Goal: Task Accomplishment & Management: Use online tool/utility

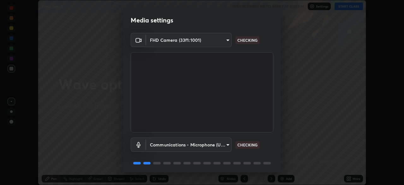
scroll to position [22, 0]
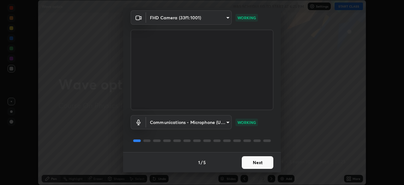
click at [258, 163] on button "Next" at bounding box center [258, 162] width 32 height 13
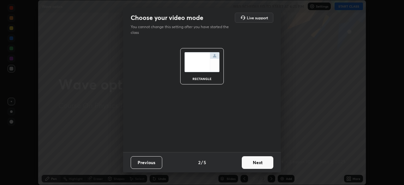
scroll to position [0, 0]
click at [262, 162] on button "Next" at bounding box center [258, 162] width 32 height 13
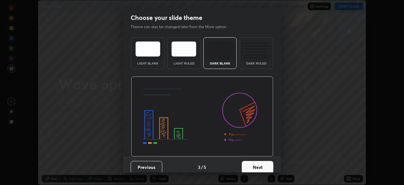
click at [258, 63] on div "Dark Ruled" at bounding box center [256, 63] width 25 height 3
click at [267, 165] on button "Next" at bounding box center [258, 167] width 32 height 13
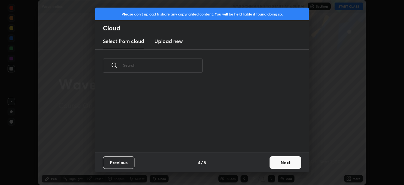
click at [280, 161] on button "Next" at bounding box center [285, 162] width 32 height 13
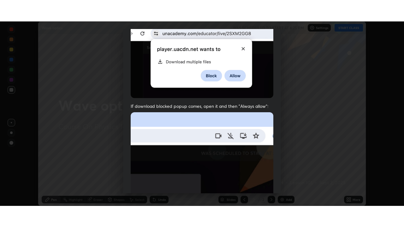
scroll to position [151, 0]
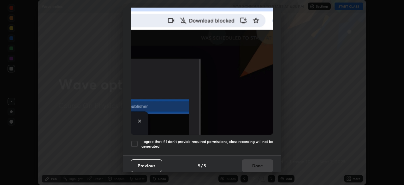
click at [135, 142] on div at bounding box center [135, 144] width 8 height 8
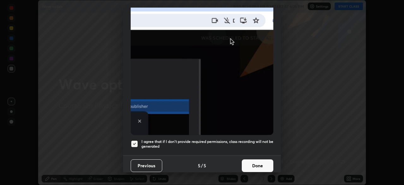
click at [244, 159] on button "Done" at bounding box center [258, 165] width 32 height 13
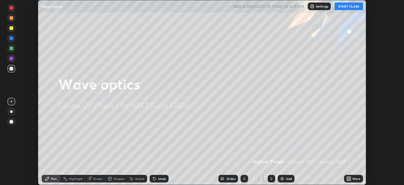
click at [286, 177] on div "Add" at bounding box center [289, 178] width 6 height 3
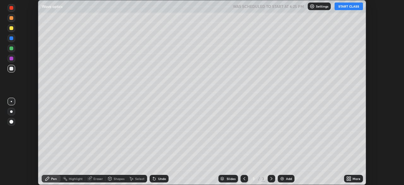
click at [350, 177] on icon at bounding box center [350, 177] width 2 height 2
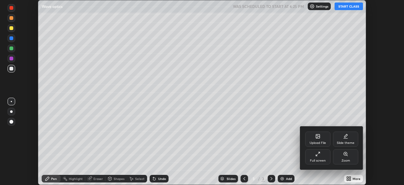
click at [319, 156] on icon at bounding box center [317, 153] width 5 height 5
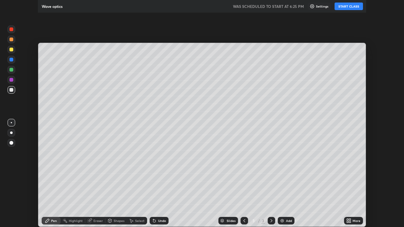
scroll to position [227, 404]
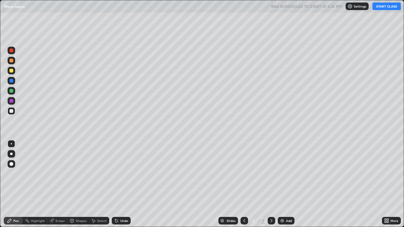
click at [384, 8] on button "START CLASS" at bounding box center [386, 7] width 28 height 8
click at [11, 154] on div at bounding box center [11, 154] width 3 height 3
click at [53, 184] on div "Eraser" at bounding box center [57, 221] width 20 height 8
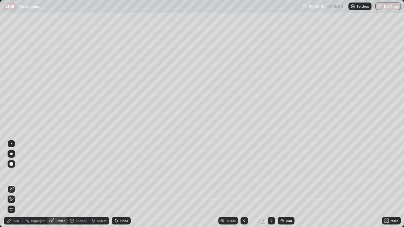
click at [8, 184] on icon at bounding box center [9, 220] width 5 height 5
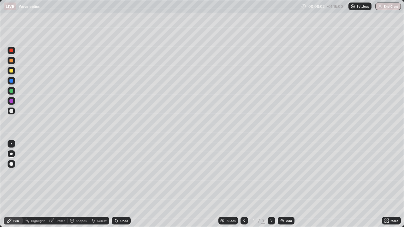
click at [10, 74] on div at bounding box center [12, 71] width 8 height 8
click at [11, 111] on div at bounding box center [11, 111] width 4 height 4
click at [192, 184] on div "Slides 3 / 3 Add" at bounding box center [256, 221] width 251 height 13
click at [284, 184] on img at bounding box center [282, 220] width 5 height 5
click at [12, 74] on div at bounding box center [12, 71] width 8 height 8
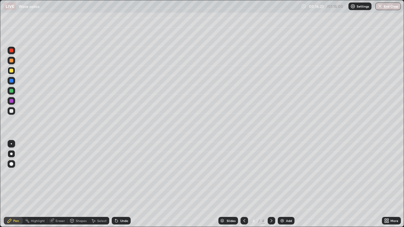
click at [13, 111] on div at bounding box center [11, 111] width 4 height 4
click at [11, 144] on div at bounding box center [11, 143] width 1 height 1
click at [12, 72] on div at bounding box center [11, 71] width 4 height 4
click at [13, 92] on div at bounding box center [12, 91] width 8 height 8
click at [13, 82] on div at bounding box center [11, 81] width 4 height 4
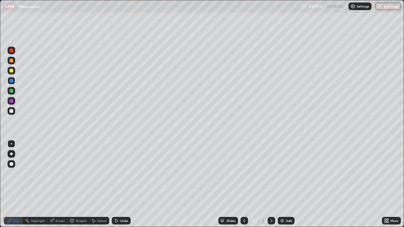
click at [12, 70] on div at bounding box center [11, 71] width 4 height 4
click at [11, 112] on div at bounding box center [11, 111] width 4 height 4
click at [282, 184] on img at bounding box center [282, 220] width 5 height 5
click at [11, 154] on div at bounding box center [11, 154] width 3 height 3
click at [244, 184] on icon at bounding box center [244, 220] width 5 height 5
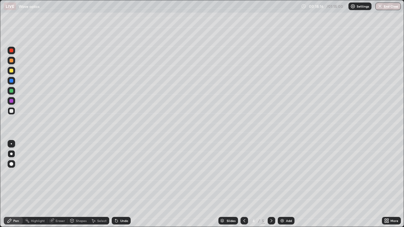
click at [123, 184] on div "Undo" at bounding box center [124, 220] width 8 height 3
click at [122, 184] on div "Undo" at bounding box center [121, 221] width 19 height 8
click at [119, 184] on div "Undo" at bounding box center [121, 221] width 19 height 8
click at [271, 184] on icon at bounding box center [271, 220] width 5 height 5
click at [97, 184] on div "Select" at bounding box center [101, 220] width 9 height 3
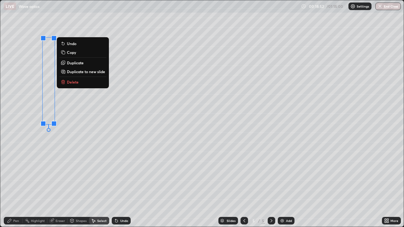
click at [75, 82] on p "Delete" at bounding box center [73, 81] width 12 height 5
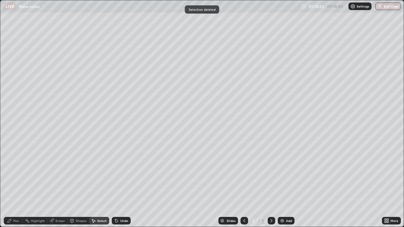
click at [19, 184] on div "Pen" at bounding box center [13, 221] width 19 height 8
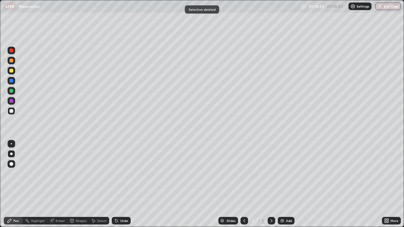
click at [81, 184] on div "Shapes" at bounding box center [81, 220] width 11 height 3
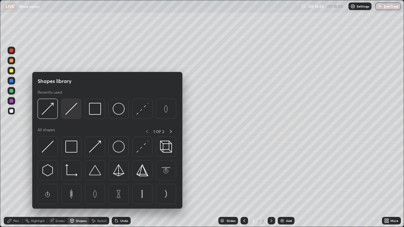
click at [74, 114] on img at bounding box center [71, 109] width 12 height 12
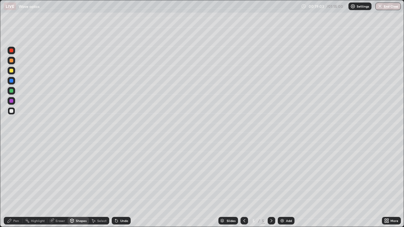
click at [118, 184] on icon at bounding box center [116, 220] width 5 height 5
click at [115, 184] on icon at bounding box center [115, 219] width 1 height 1
click at [13, 184] on div "Pen" at bounding box center [13, 221] width 19 height 8
click at [119, 184] on div "Undo" at bounding box center [121, 221] width 19 height 8
click at [120, 184] on div "Undo" at bounding box center [124, 220] width 8 height 3
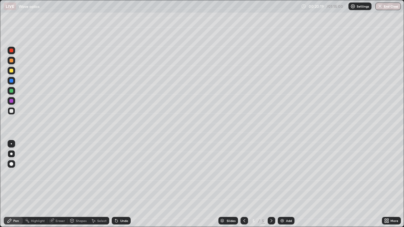
click at [119, 184] on div "Undo" at bounding box center [121, 221] width 19 height 8
click at [118, 184] on div "Undo" at bounding box center [121, 221] width 19 height 8
click at [74, 184] on div "Shapes" at bounding box center [78, 221] width 21 height 8
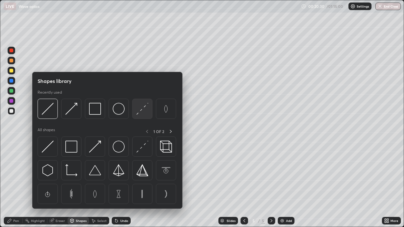
click at [139, 110] on img at bounding box center [142, 109] width 12 height 12
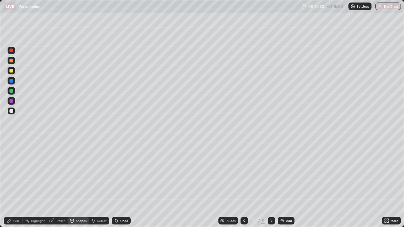
click at [9, 184] on div "Pen" at bounding box center [13, 221] width 19 height 8
click at [11, 144] on div at bounding box center [11, 143] width 1 height 1
click at [76, 184] on div "Shapes" at bounding box center [81, 220] width 11 height 3
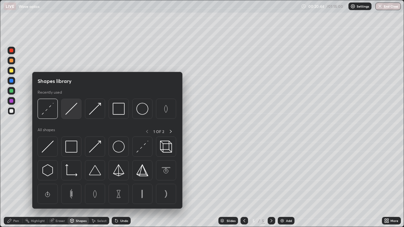
click at [73, 108] on img at bounding box center [71, 109] width 12 height 12
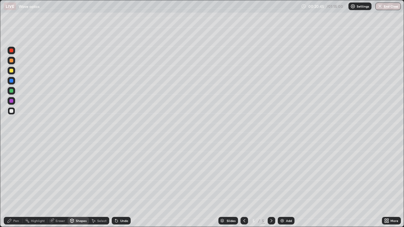
click at [13, 63] on div at bounding box center [12, 61] width 8 height 8
click at [15, 184] on div "Pen" at bounding box center [16, 220] width 6 height 3
click at [77, 184] on div "Shapes" at bounding box center [81, 220] width 11 height 3
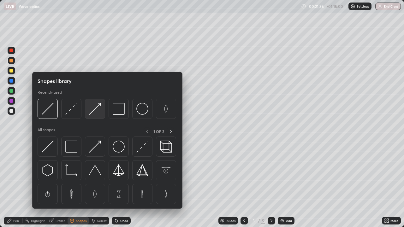
click at [93, 110] on img at bounding box center [95, 109] width 12 height 12
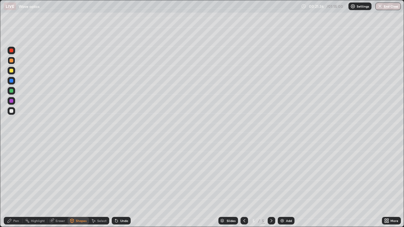
click at [12, 91] on div at bounding box center [11, 91] width 4 height 4
click at [11, 184] on icon at bounding box center [9, 220] width 5 height 5
click at [11, 112] on div at bounding box center [11, 111] width 4 height 4
click at [13, 62] on div at bounding box center [11, 61] width 4 height 4
click at [13, 114] on div at bounding box center [12, 111] width 8 height 8
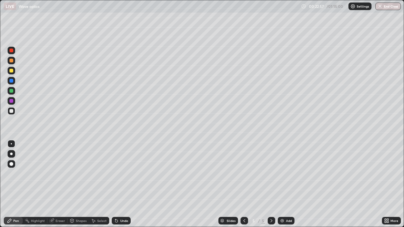
click at [79, 184] on div "Shapes" at bounding box center [81, 220] width 11 height 3
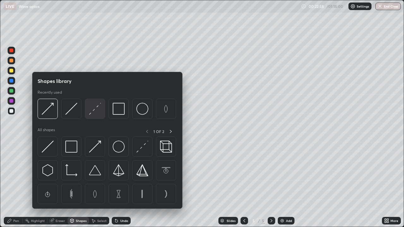
click at [93, 110] on img at bounding box center [95, 109] width 12 height 12
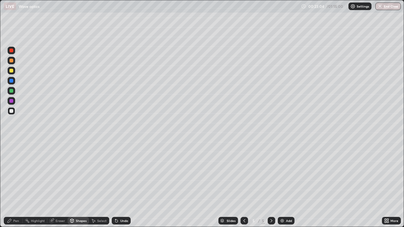
click at [11, 184] on icon at bounding box center [9, 220] width 5 height 5
click at [118, 184] on icon at bounding box center [116, 220] width 5 height 5
click at [79, 184] on div "Shapes" at bounding box center [81, 220] width 11 height 3
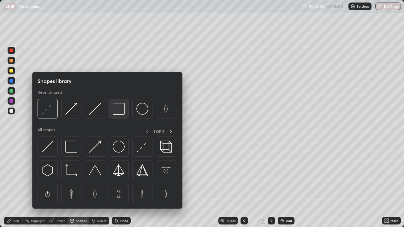
click at [116, 111] on img at bounding box center [119, 109] width 12 height 12
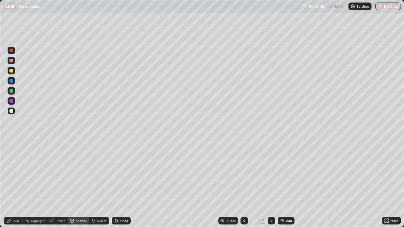
click at [15, 184] on div "Pen" at bounding box center [16, 220] width 6 height 3
click at [76, 184] on div "Shapes" at bounding box center [81, 220] width 11 height 3
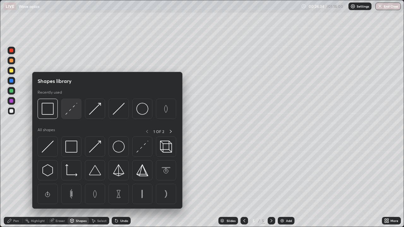
click at [75, 110] on img at bounding box center [71, 109] width 12 height 12
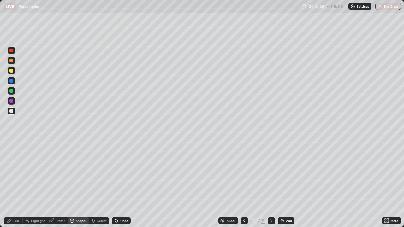
click at [15, 184] on div "Pen" at bounding box center [13, 221] width 19 height 8
click at [119, 184] on div "Undo" at bounding box center [121, 221] width 19 height 8
click at [121, 184] on div "Undo" at bounding box center [121, 221] width 19 height 8
click at [123, 184] on div "Undo" at bounding box center [121, 221] width 19 height 8
click at [12, 71] on div at bounding box center [11, 71] width 4 height 4
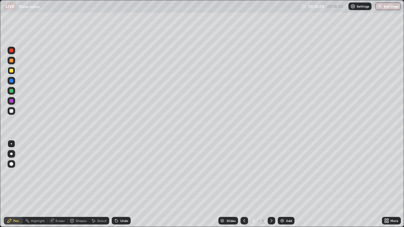
click at [76, 184] on div "Shapes" at bounding box center [81, 220] width 11 height 3
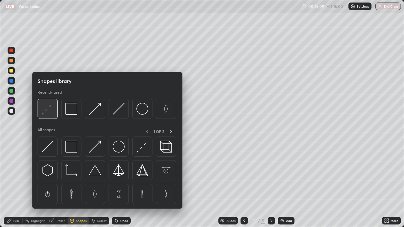
click at [50, 111] on img at bounding box center [48, 109] width 12 height 12
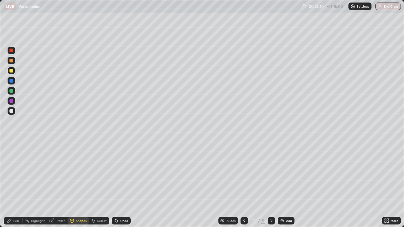
click at [77, 184] on div "Shapes" at bounding box center [81, 220] width 11 height 3
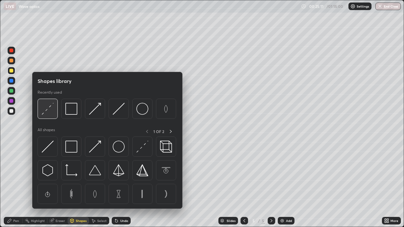
click at [50, 113] on img at bounding box center [48, 109] width 12 height 12
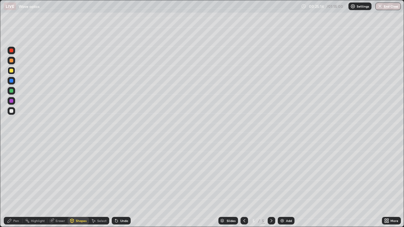
click at [12, 184] on div "Pen" at bounding box center [13, 221] width 19 height 8
click at [79, 184] on div "Shapes" at bounding box center [81, 220] width 11 height 3
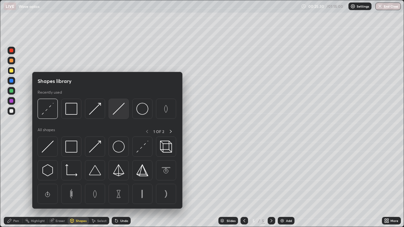
click at [117, 109] on img at bounding box center [119, 109] width 12 height 12
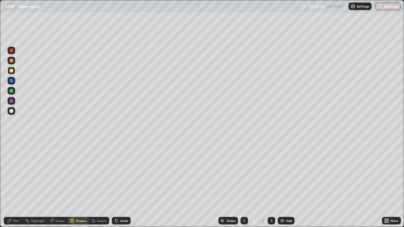
click at [18, 184] on div "Pen" at bounding box center [16, 220] width 6 height 3
click at [282, 184] on img at bounding box center [282, 220] width 5 height 5
click at [78, 184] on div "Shapes" at bounding box center [81, 220] width 11 height 3
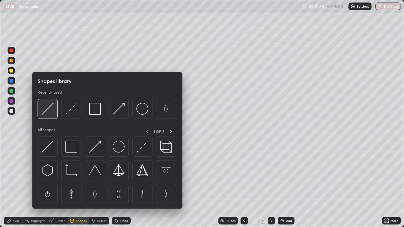
click at [50, 115] on img at bounding box center [48, 109] width 12 height 12
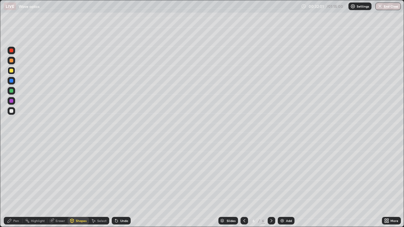
click at [122, 184] on div "Undo" at bounding box center [124, 220] width 8 height 3
click at [9, 114] on div at bounding box center [12, 111] width 8 height 8
click at [12, 184] on icon at bounding box center [9, 220] width 5 height 5
click at [77, 184] on div "Shapes" at bounding box center [81, 220] width 11 height 3
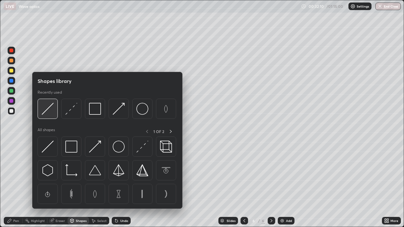
click at [51, 115] on div at bounding box center [48, 109] width 20 height 20
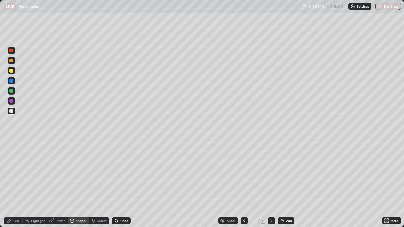
click at [11, 184] on div "Pen" at bounding box center [13, 221] width 19 height 8
click at [11, 154] on div at bounding box center [11, 154] width 3 height 3
click at [99, 184] on div "Select" at bounding box center [101, 220] width 9 height 3
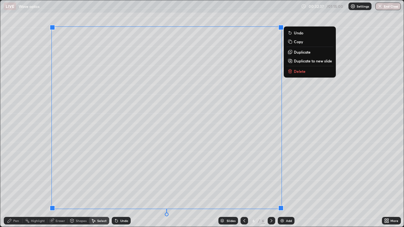
click at [16, 184] on div "Pen" at bounding box center [16, 220] width 6 height 3
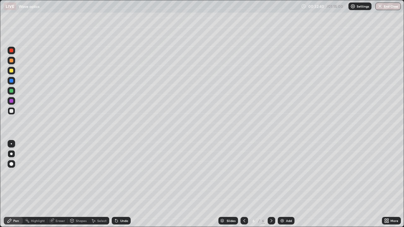
click at [11, 144] on div at bounding box center [11, 143] width 1 height 1
click at [121, 184] on div "Undo" at bounding box center [124, 220] width 8 height 3
click at [120, 184] on div "Undo" at bounding box center [124, 220] width 8 height 3
click at [119, 184] on div "Undo" at bounding box center [121, 221] width 19 height 8
click at [120, 184] on div "Undo" at bounding box center [124, 220] width 8 height 3
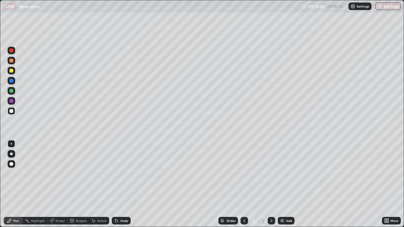
click at [243, 184] on icon at bounding box center [244, 220] width 5 height 5
click at [270, 184] on icon at bounding box center [271, 220] width 5 height 5
click at [11, 61] on div at bounding box center [11, 61] width 4 height 4
click at [76, 184] on div "Shapes" at bounding box center [81, 220] width 11 height 3
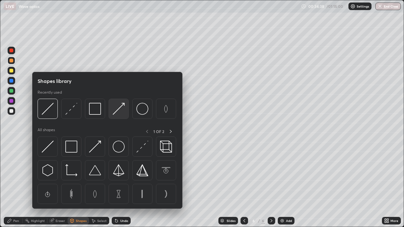
click at [116, 109] on img at bounding box center [119, 109] width 12 height 12
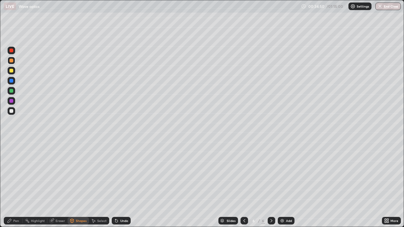
click at [11, 72] on div at bounding box center [11, 71] width 4 height 4
click at [15, 184] on div "Pen" at bounding box center [16, 220] width 6 height 3
click at [11, 62] on div at bounding box center [11, 61] width 4 height 4
click at [10, 111] on div at bounding box center [11, 111] width 4 height 4
click at [12, 91] on div at bounding box center [11, 91] width 4 height 4
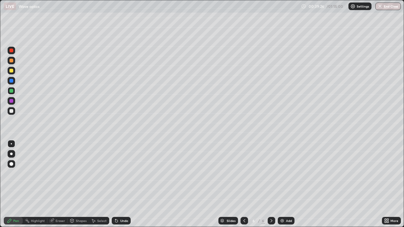
click at [12, 111] on div at bounding box center [11, 111] width 4 height 4
click at [98, 184] on div "Select" at bounding box center [101, 220] width 9 height 3
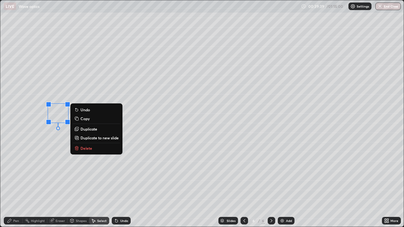
click at [84, 149] on p "Delete" at bounding box center [86, 148] width 12 height 5
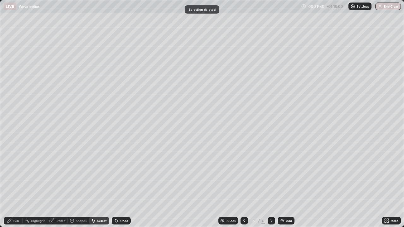
click at [16, 184] on div "Pen" at bounding box center [16, 220] width 6 height 3
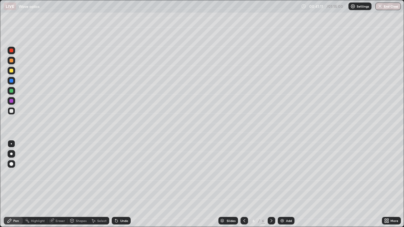
click at [243, 184] on icon at bounding box center [244, 220] width 5 height 5
click at [38, 184] on div "Highlight" at bounding box center [38, 220] width 14 height 3
click at [271, 184] on icon at bounding box center [271, 220] width 5 height 5
click at [271, 184] on icon at bounding box center [271, 220] width 2 height 3
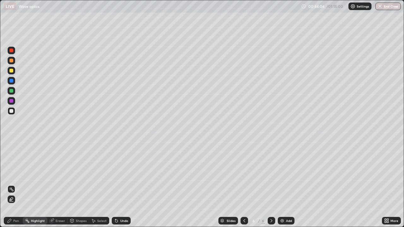
click at [12, 184] on div "Pen" at bounding box center [13, 221] width 19 height 8
click at [287, 184] on div "Add" at bounding box center [289, 220] width 6 height 3
click at [13, 61] on div at bounding box center [11, 61] width 4 height 4
click at [13, 73] on div at bounding box center [12, 71] width 8 height 8
click at [123, 184] on div "Undo" at bounding box center [121, 221] width 19 height 8
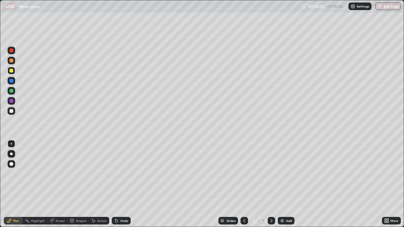
click at [244, 184] on icon at bounding box center [244, 220] width 2 height 3
click at [271, 184] on icon at bounding box center [271, 220] width 5 height 5
click at [242, 184] on div at bounding box center [244, 221] width 8 height 8
click at [387, 5] on button "End Class" at bounding box center [388, 7] width 26 height 8
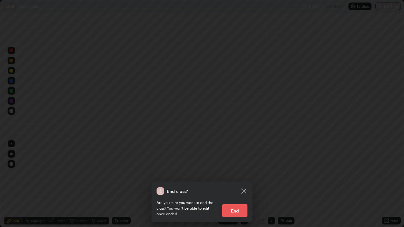
click at [236, 184] on button "End" at bounding box center [234, 210] width 25 height 13
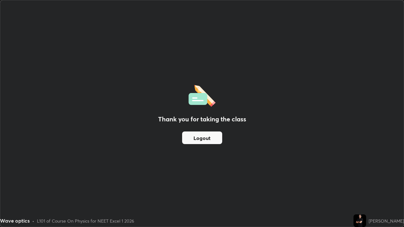
click at [215, 139] on button "Logout" at bounding box center [202, 138] width 40 height 13
